Goal: Information Seeking & Learning: Learn about a topic

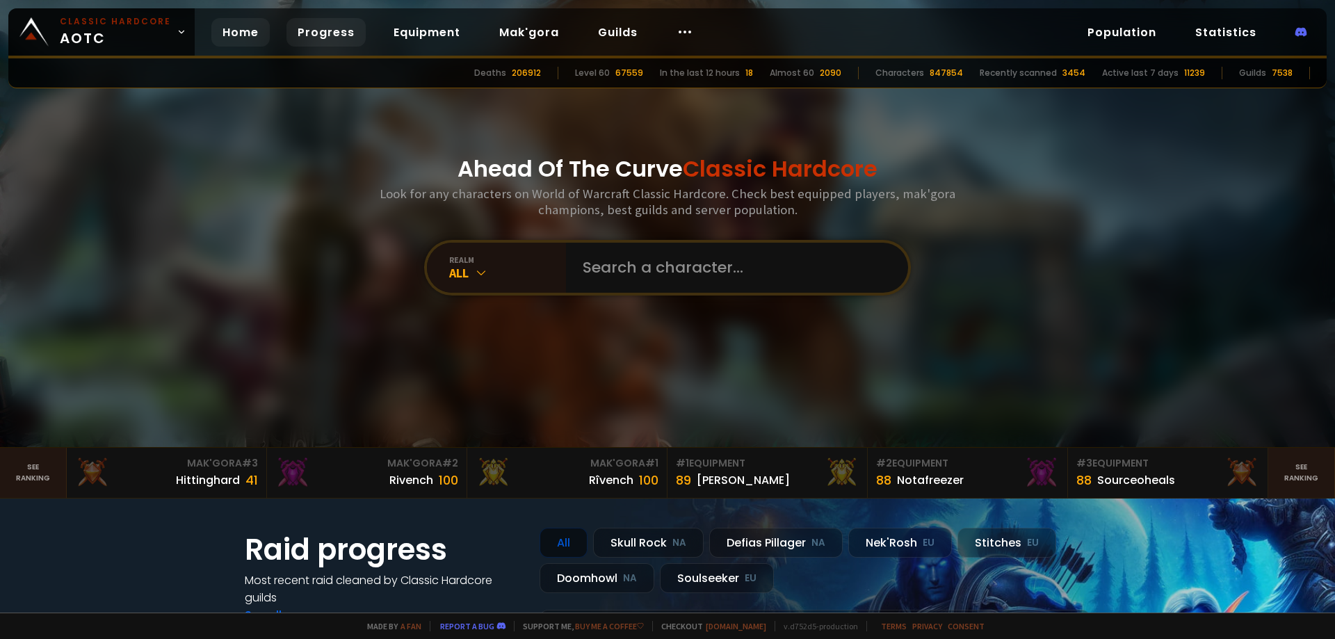
click at [327, 31] on link "Progress" at bounding box center [325, 32] width 79 height 28
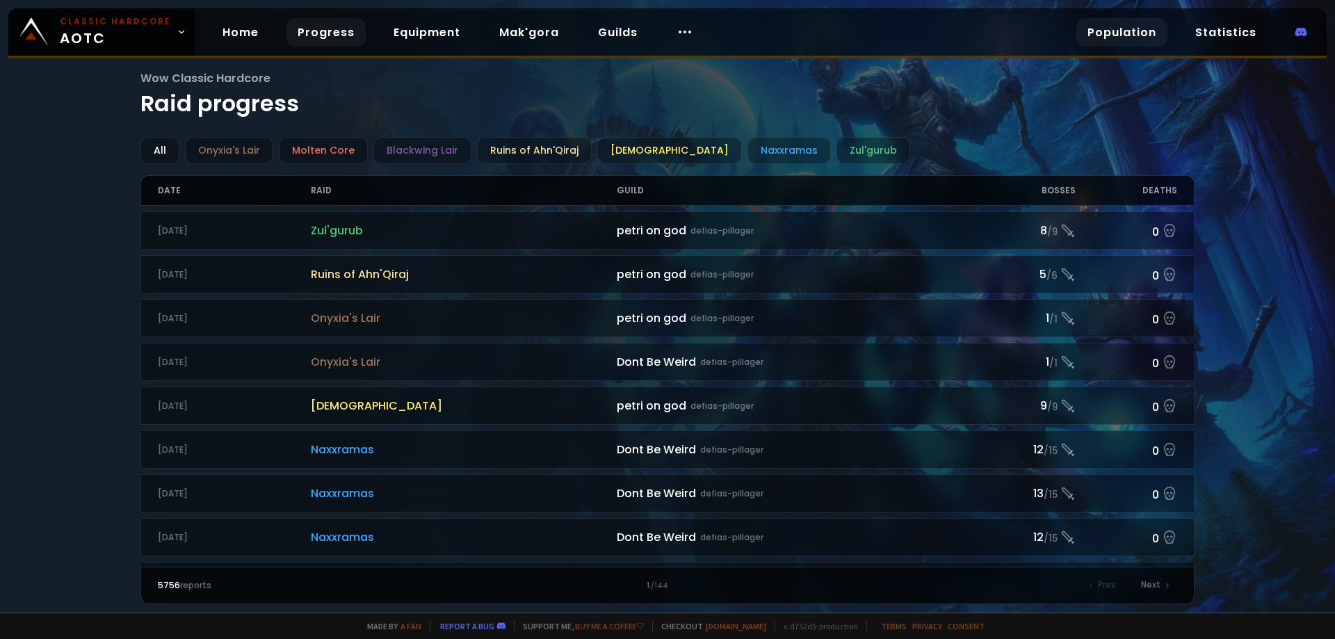
click at [1116, 33] on link "Population" at bounding box center [1121, 32] width 91 height 28
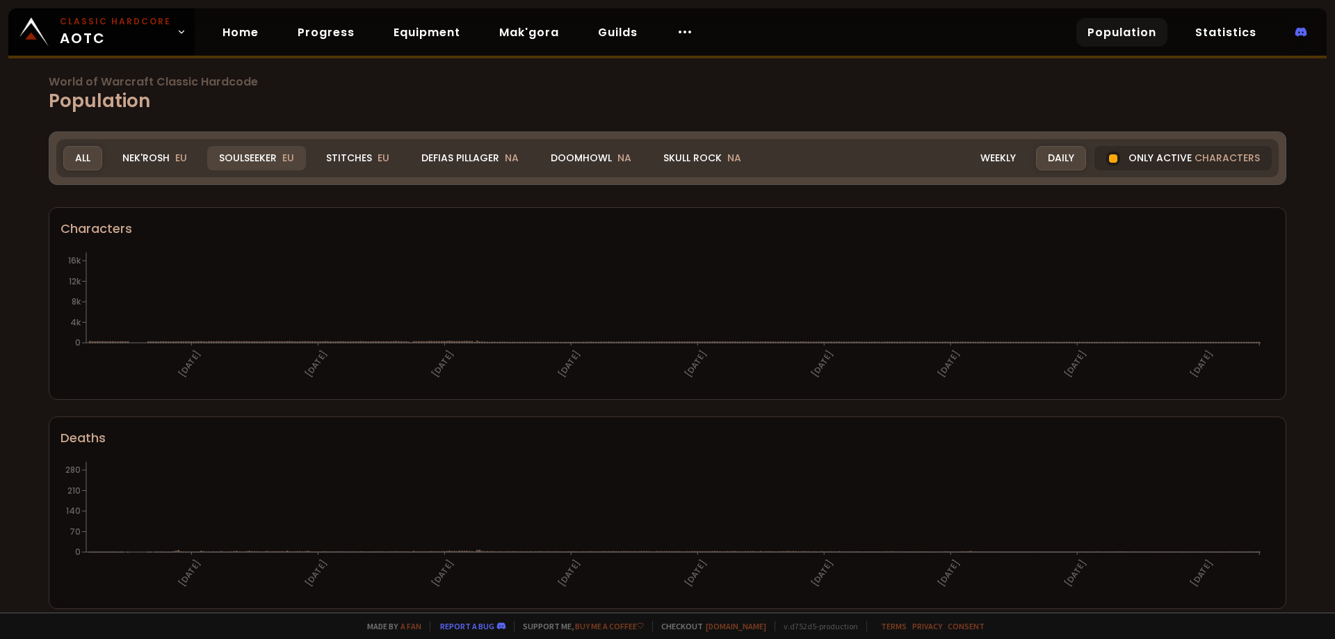
click at [249, 162] on div "Soulseeker EU" at bounding box center [256, 158] width 99 height 24
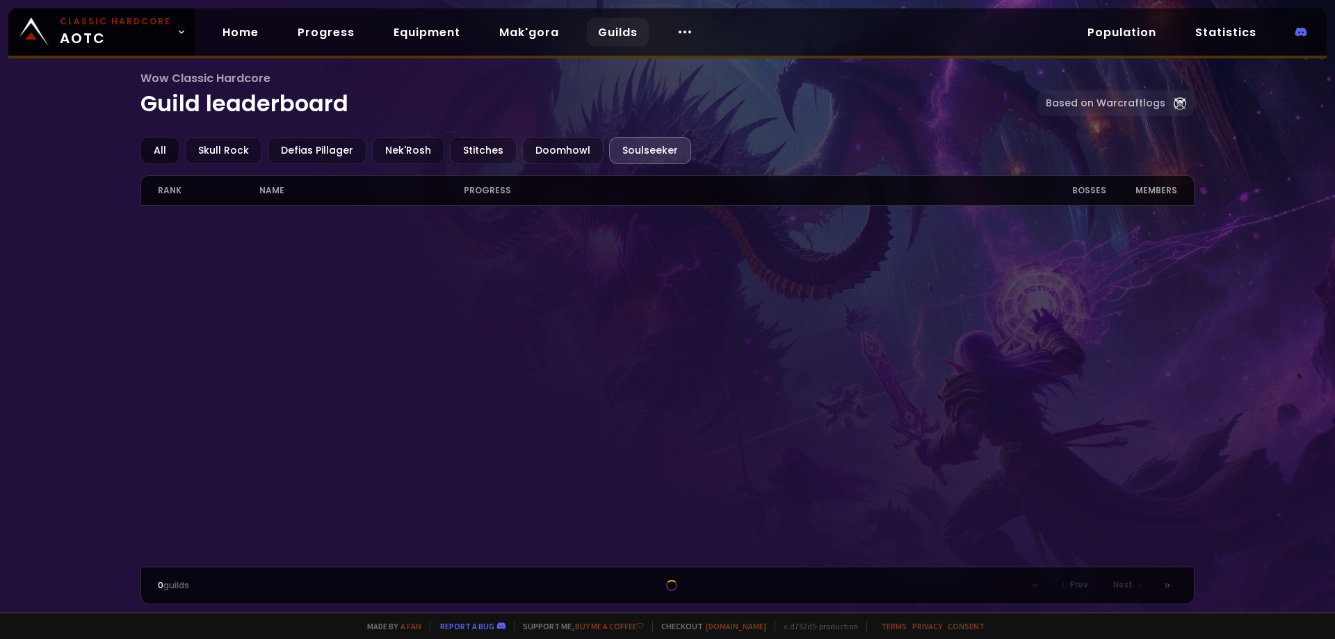
click at [164, 148] on div "All" at bounding box center [159, 150] width 39 height 27
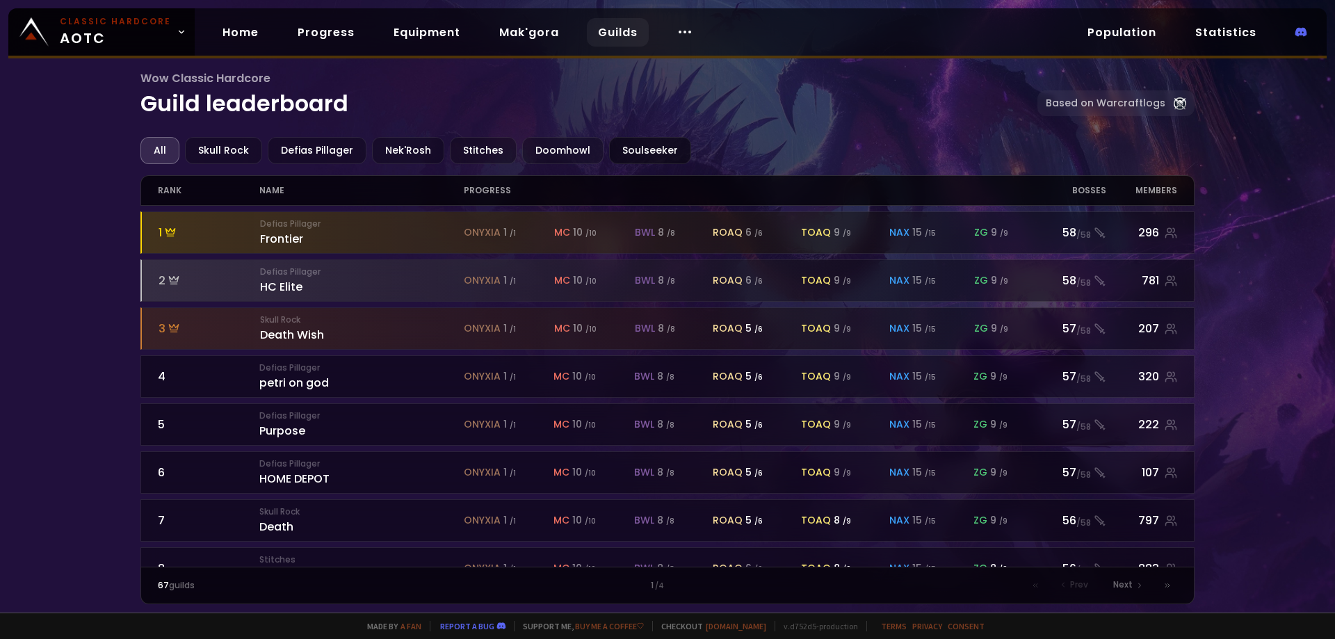
click at [641, 150] on div "Soulseeker" at bounding box center [650, 150] width 82 height 27
